Goal: Transaction & Acquisition: Book appointment/travel/reservation

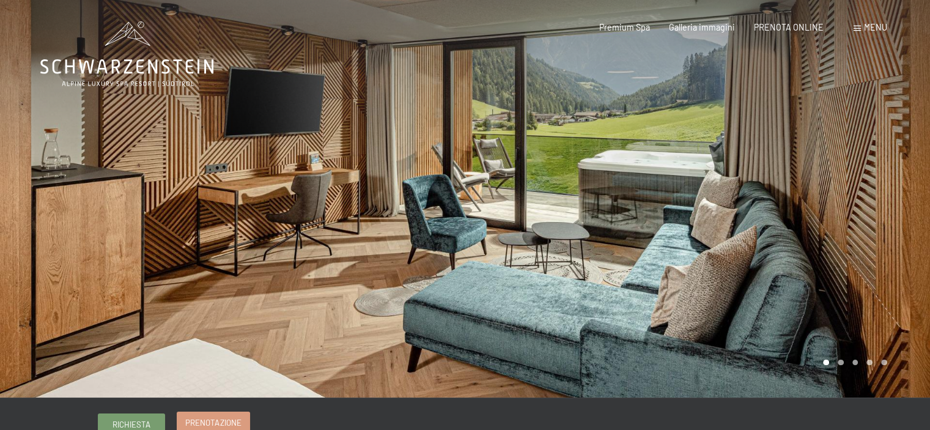
click at [223, 421] on span "Prenotazione" at bounding box center [213, 422] width 56 height 11
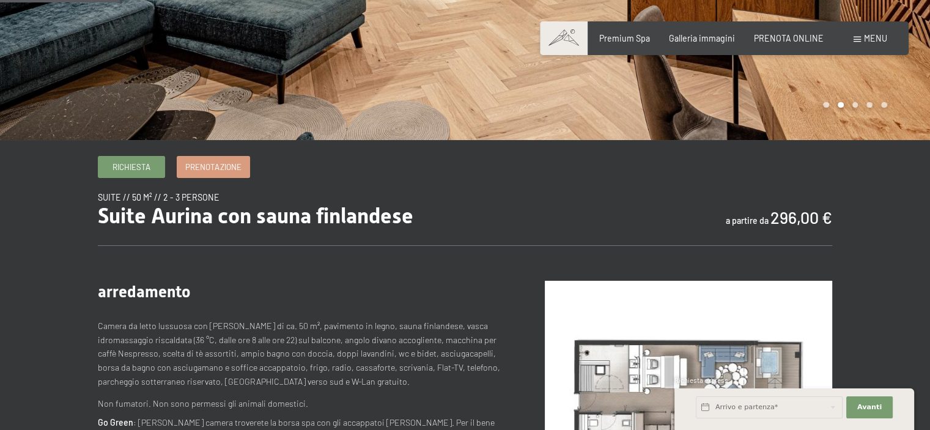
scroll to position [183, 0]
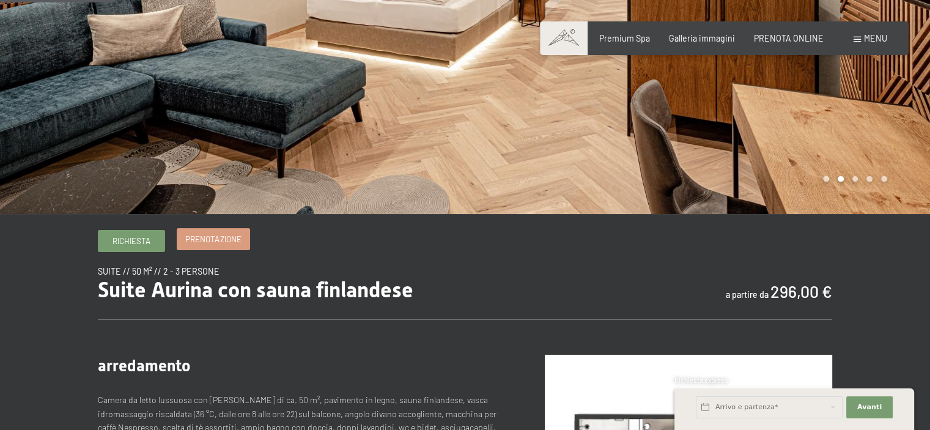
click at [230, 234] on span "Prenotazione" at bounding box center [213, 239] width 56 height 11
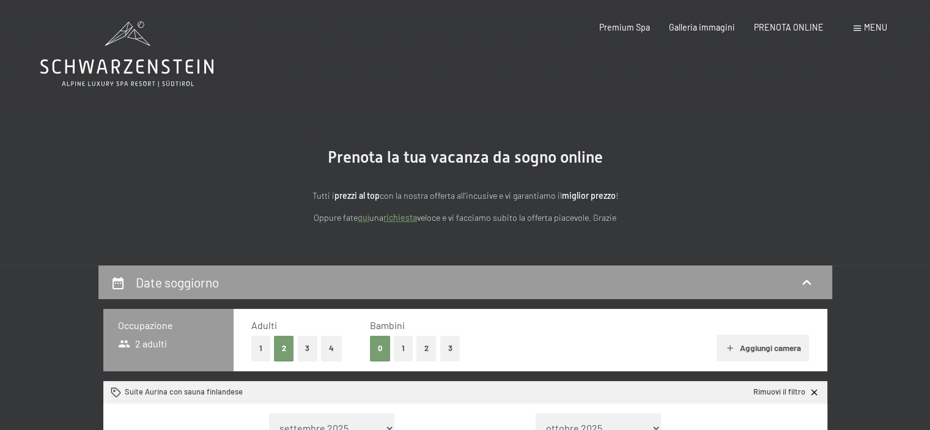
click at [260, 348] on button "1" at bounding box center [260, 348] width 19 height 25
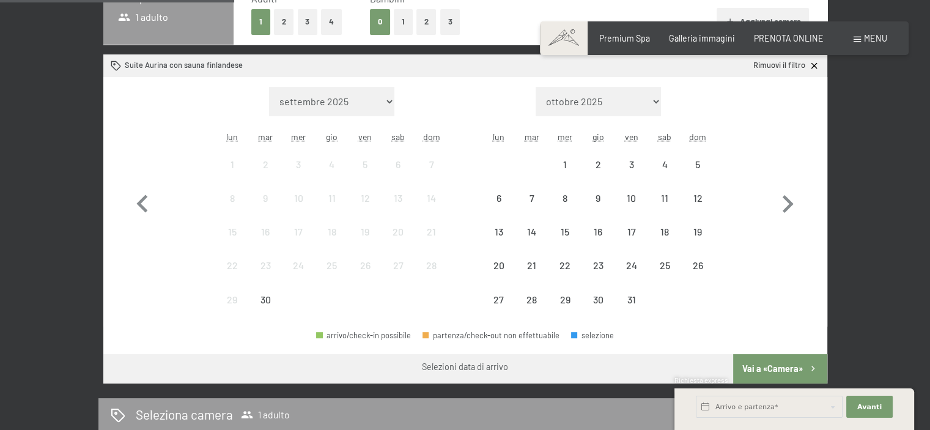
scroll to position [306, 0]
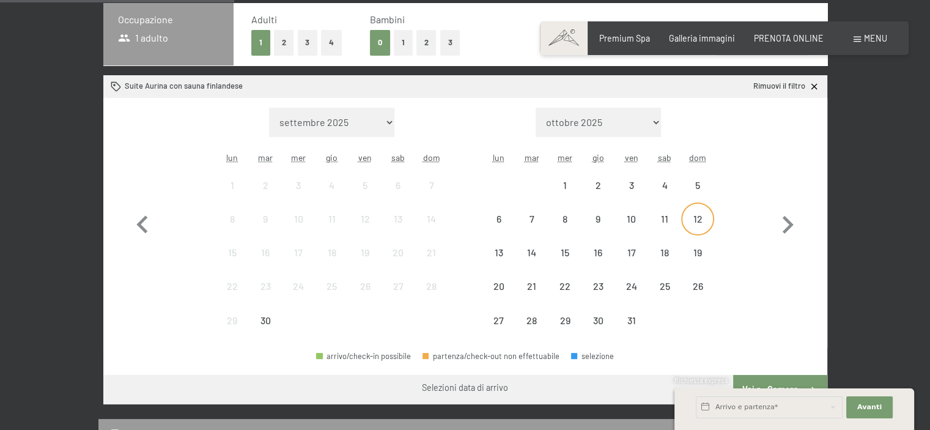
click at [697, 222] on div "12" at bounding box center [697, 229] width 31 height 31
click at [690, 249] on div "19" at bounding box center [697, 263] width 31 height 31
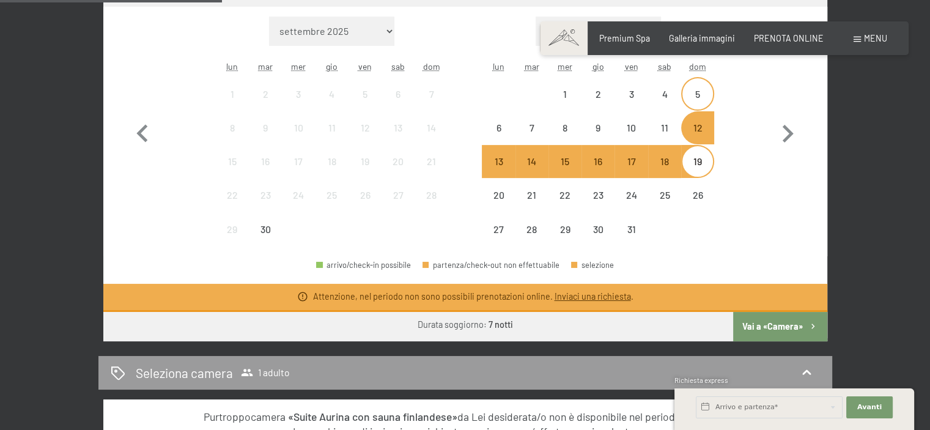
scroll to position [418, 0]
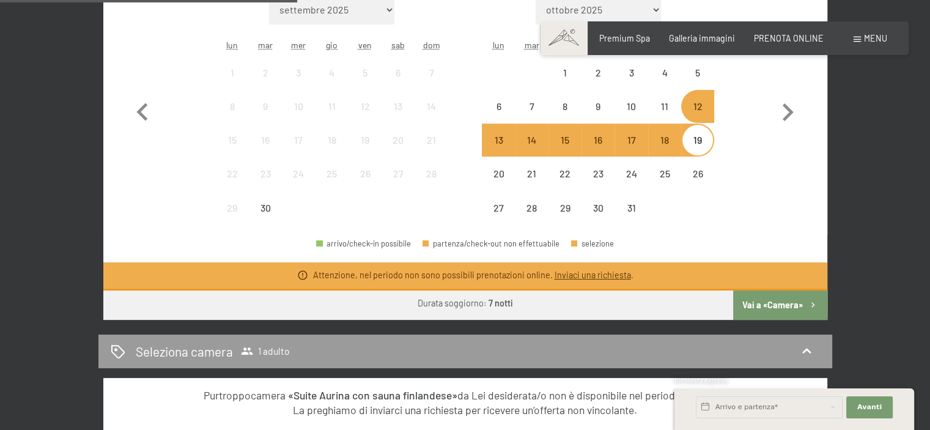
click at [744, 301] on button "Vai a «Camera»" at bounding box center [780, 304] width 94 height 29
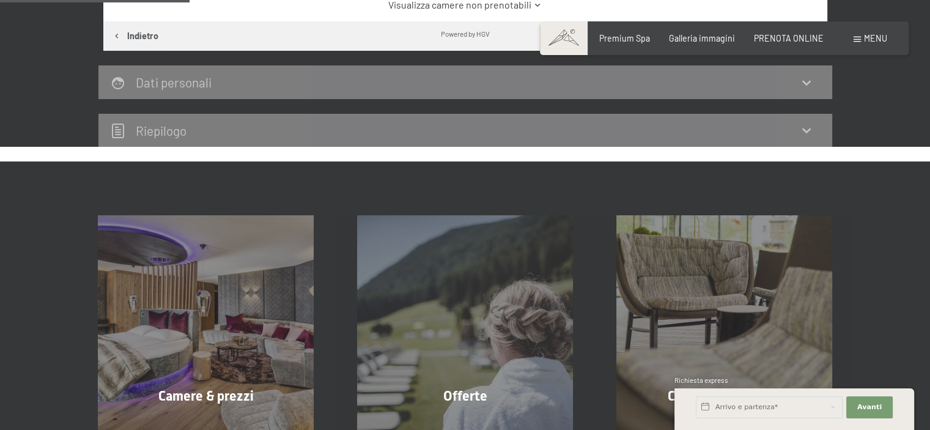
scroll to position [265, 0]
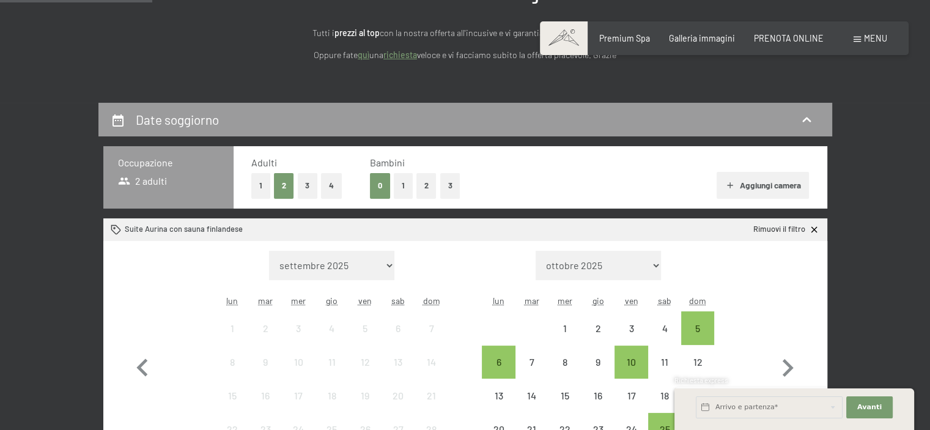
scroll to position [245, 0]
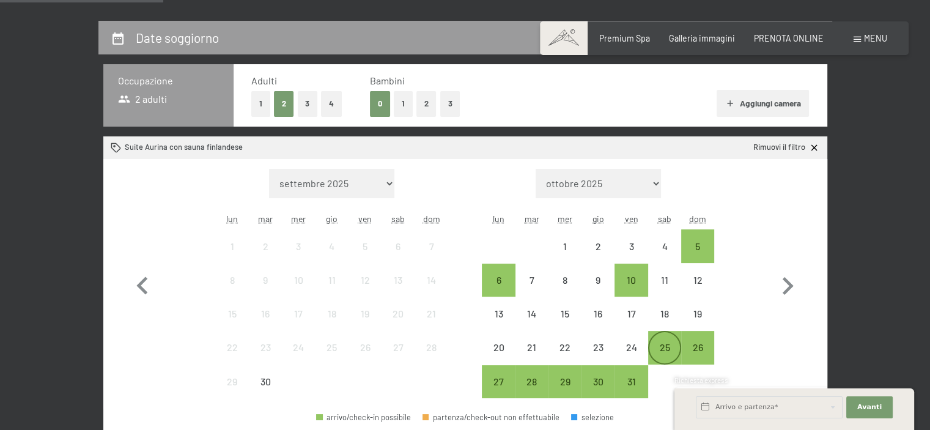
click at [665, 347] on div "25" at bounding box center [664, 357] width 31 height 31
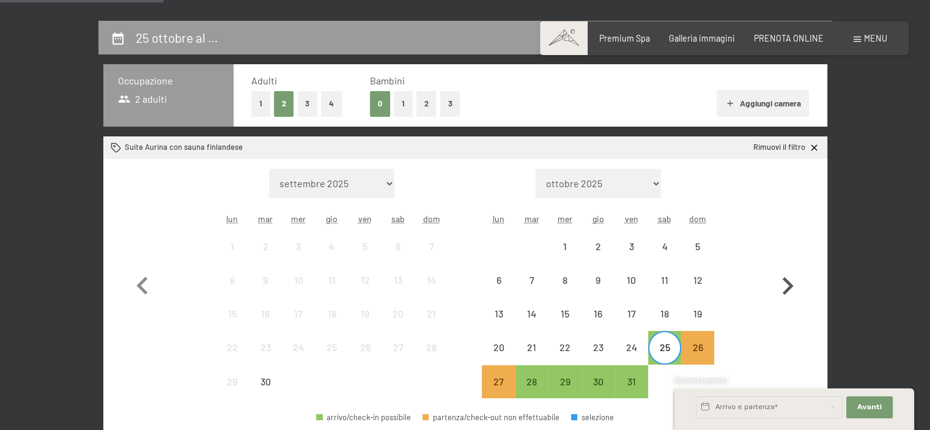
click at [792, 284] on icon "button" at bounding box center [787, 285] width 35 height 35
select select "2025-10-01"
select select "2025-11-01"
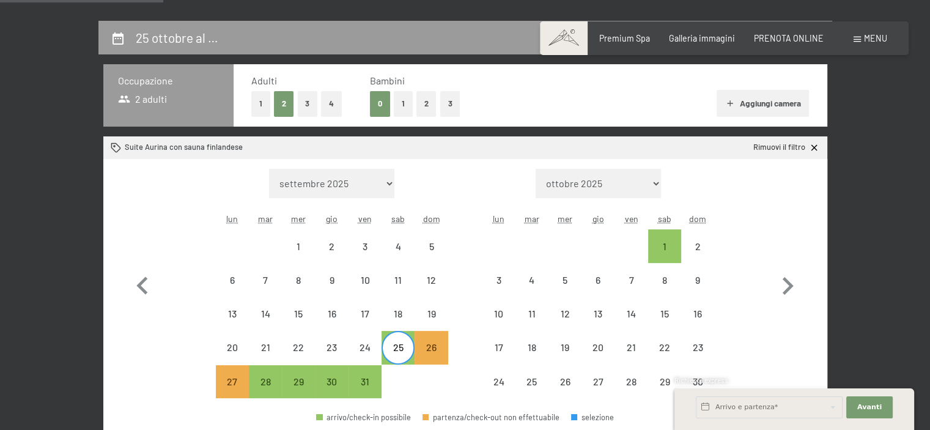
select select "2025-10-01"
select select "2025-11-01"
click at [655, 241] on div "1" at bounding box center [664, 256] width 31 height 31
select select "2025-10-01"
select select "2025-11-01"
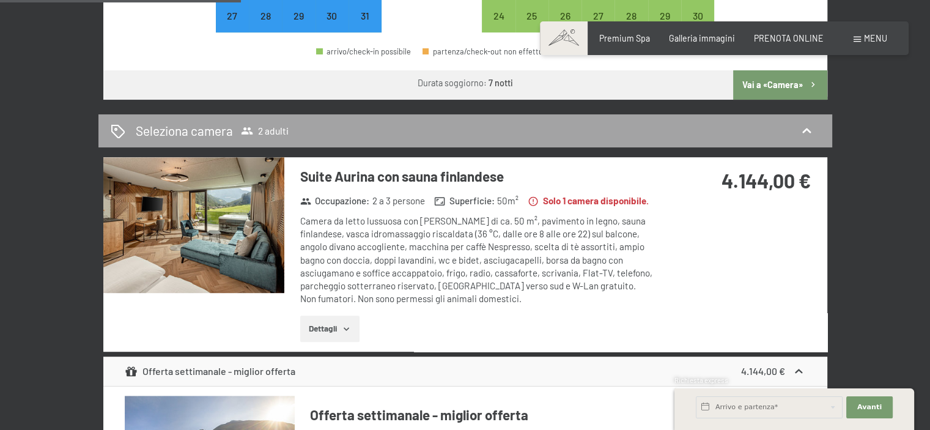
scroll to position [611, 0]
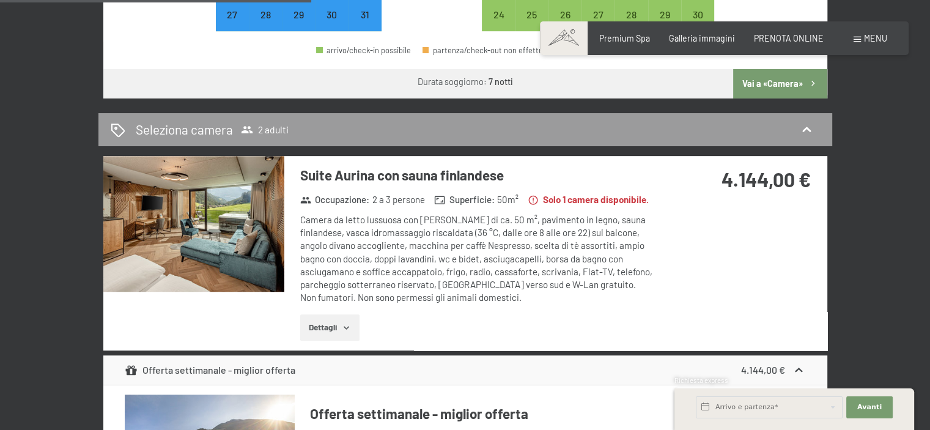
click at [775, 67] on div "arrivo/check-in possibile partenza/check-out non effettuabile selezione" at bounding box center [465, 56] width 724 height 28
drag, startPoint x: 770, startPoint y: 83, endPoint x: 770, endPoint y: 73, distance: 9.2
click at [770, 74] on button "Vai a «Camera»" at bounding box center [780, 83] width 94 height 29
select select "2025-10-01"
select select "2025-11-01"
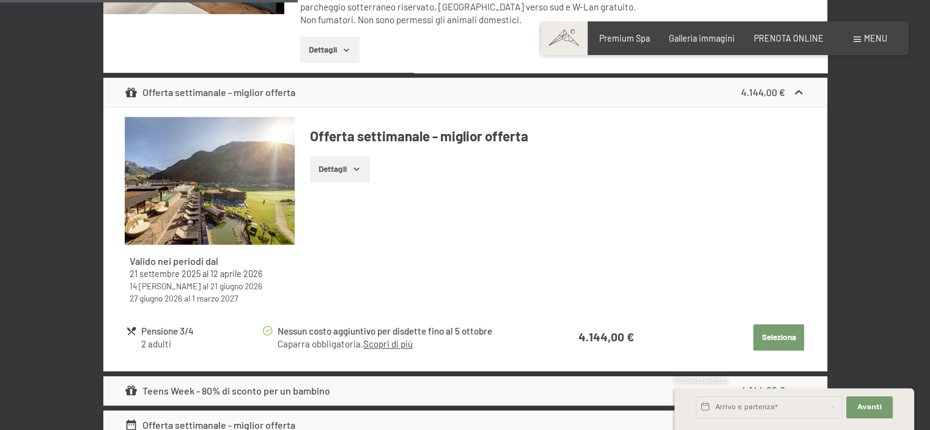
scroll to position [509, 0]
